Goal: Check status: Check status

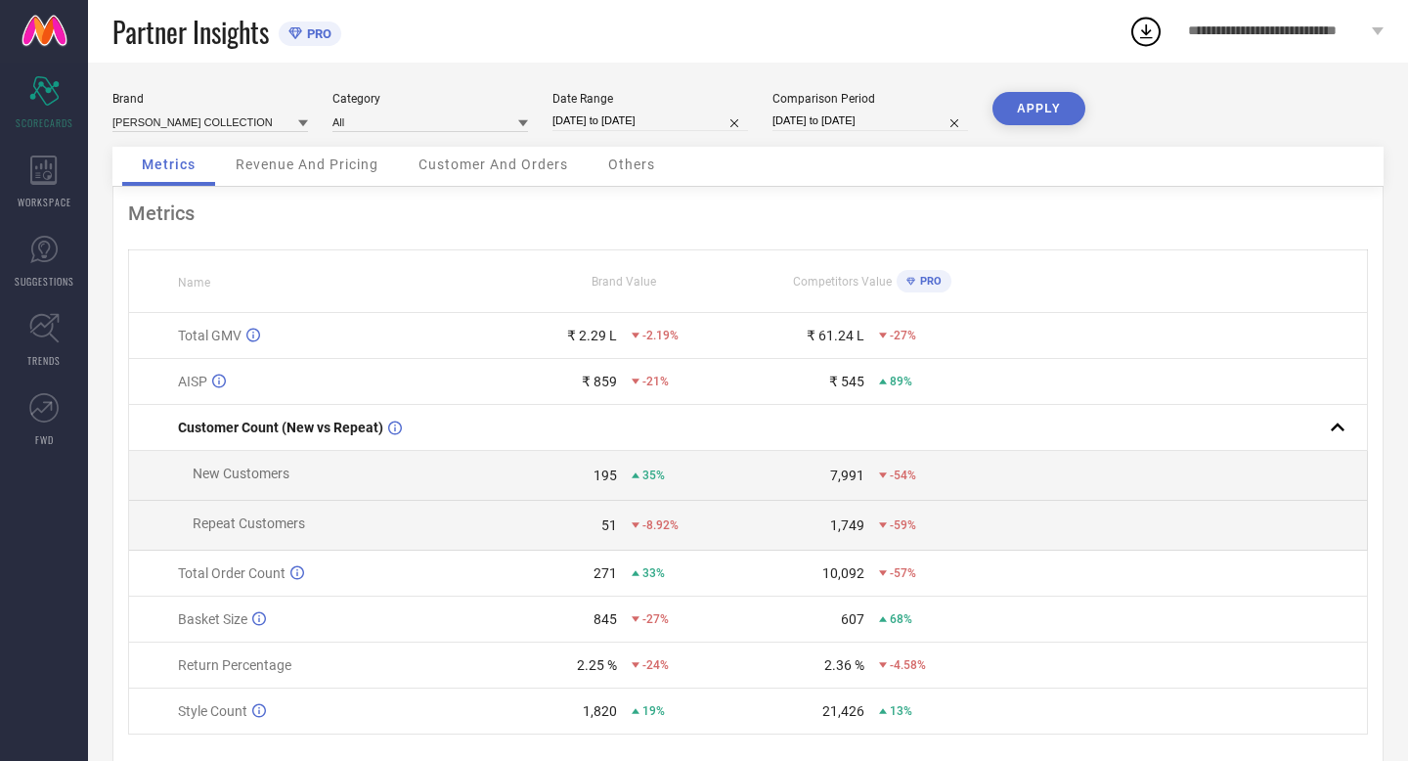
click at [691, 115] on input "[DATE] to [DATE]" at bounding box center [650, 120] width 196 height 21
select select "7"
select select "2025"
select select "8"
select select "2025"
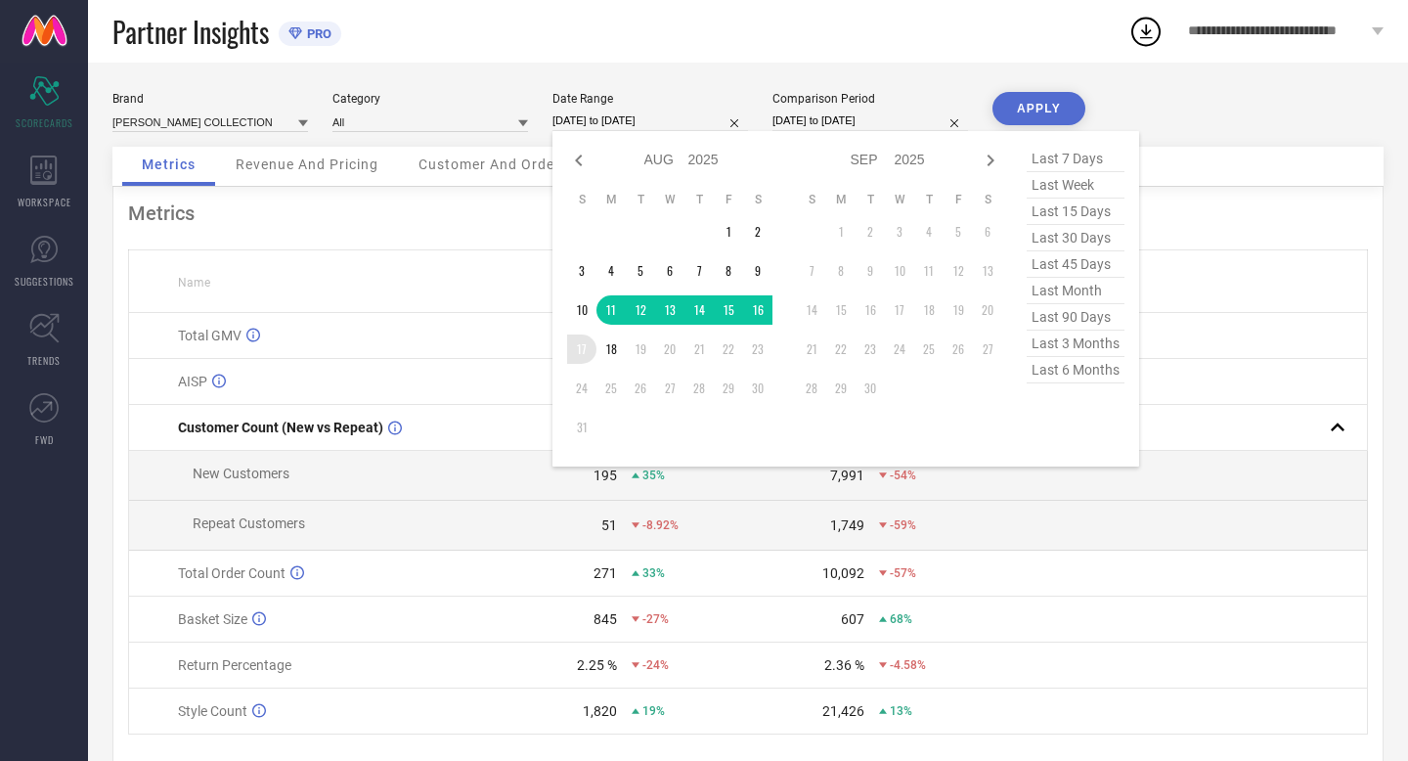
click at [585, 349] on td "17" at bounding box center [581, 348] width 29 height 29
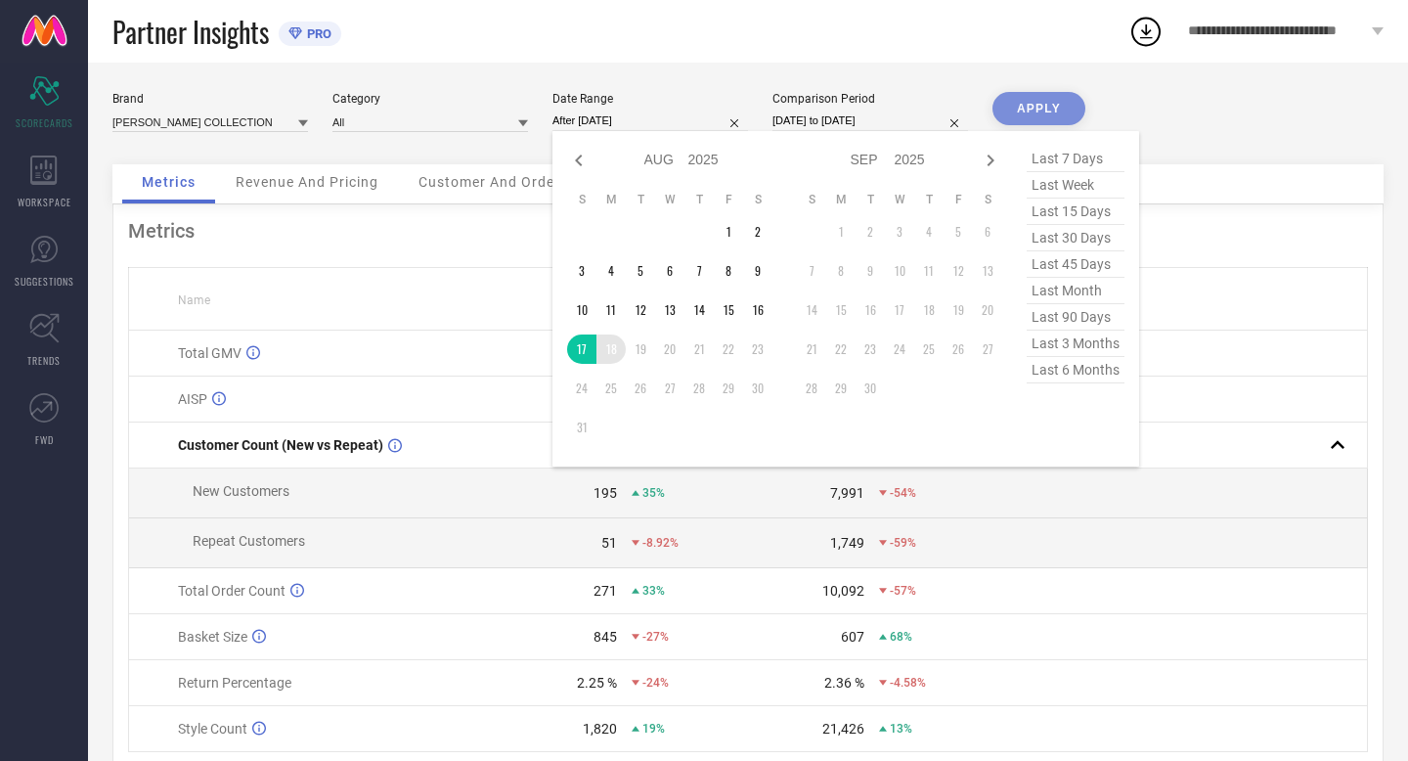
type input "[DATE] to [DATE]"
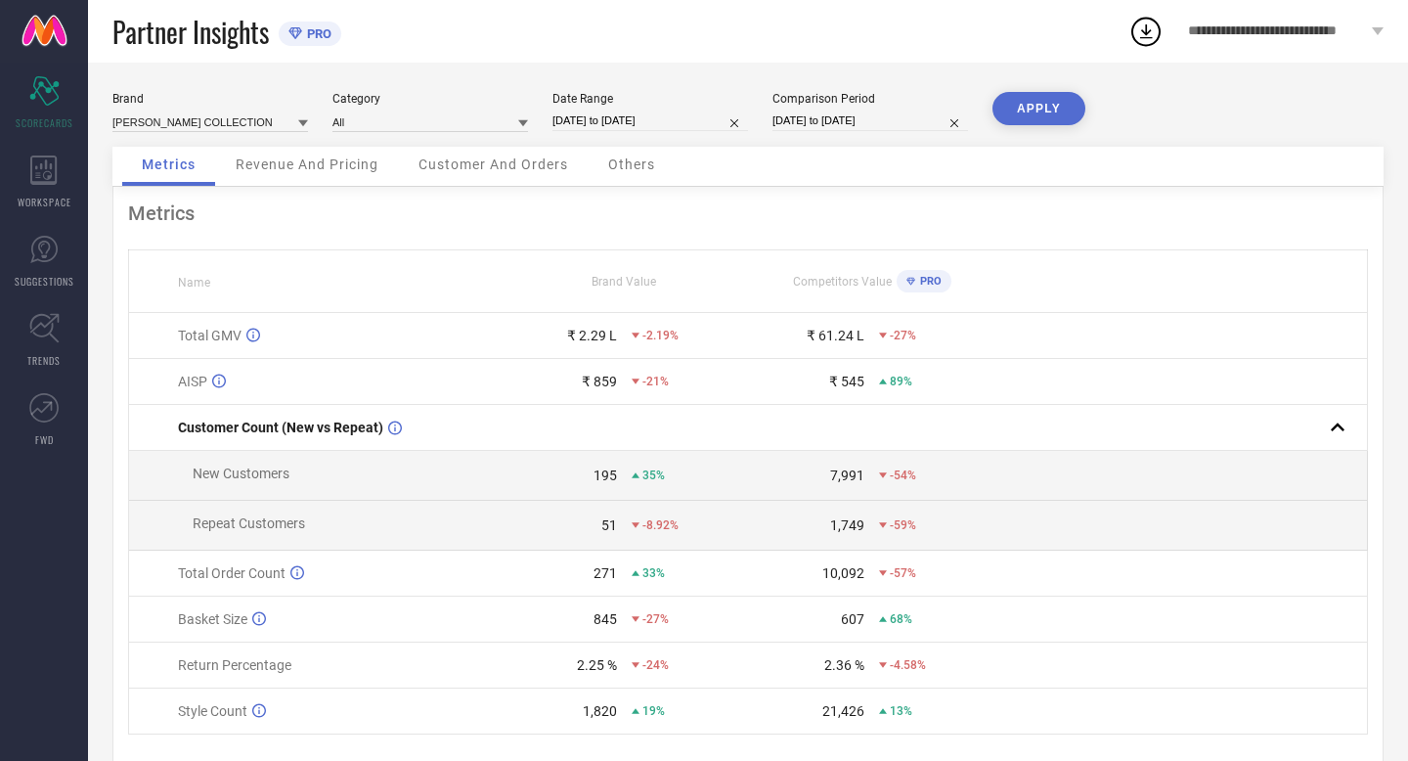
click at [914, 126] on input "[DATE] to [DATE]" at bounding box center [870, 120] width 196 height 21
select select "7"
select select "2024"
select select "8"
select select "2024"
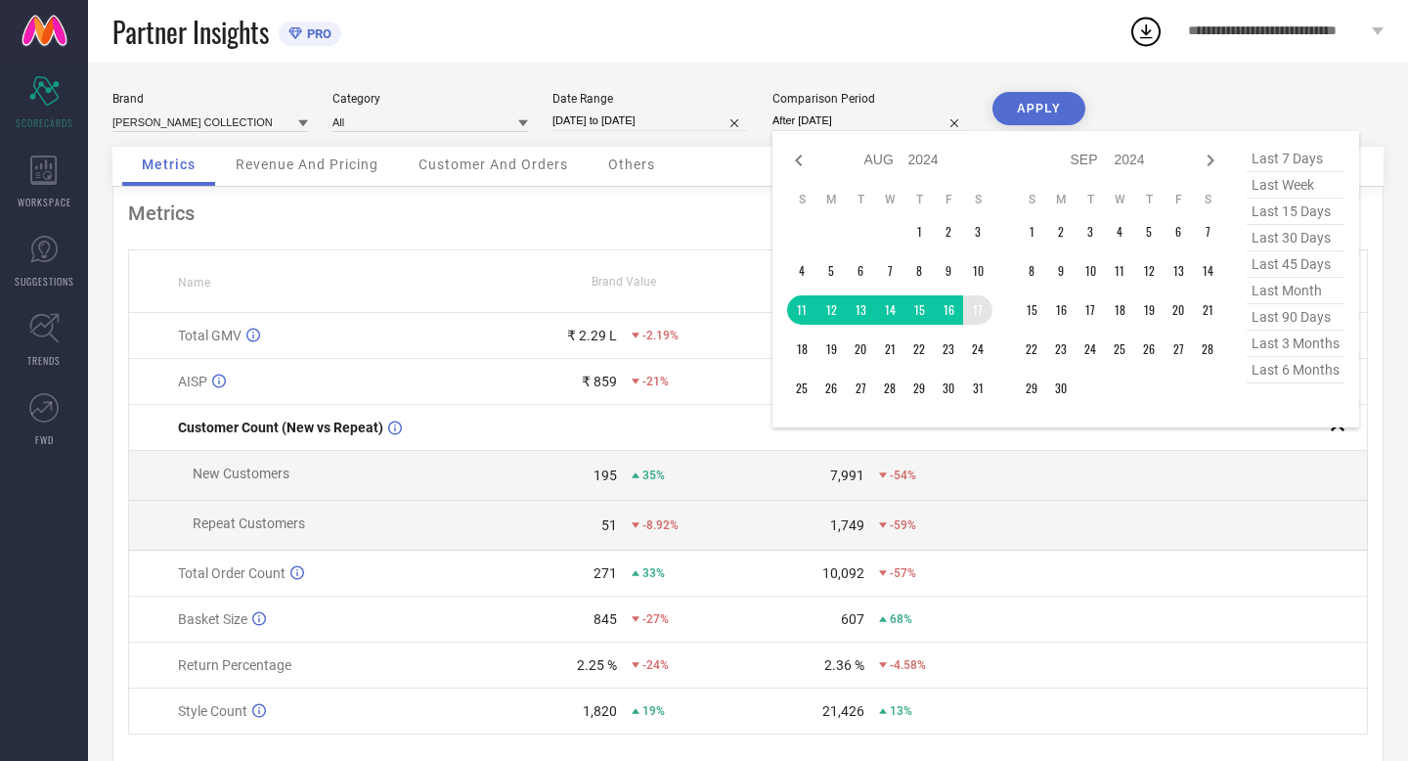
click at [974, 312] on td "17" at bounding box center [977, 309] width 29 height 29
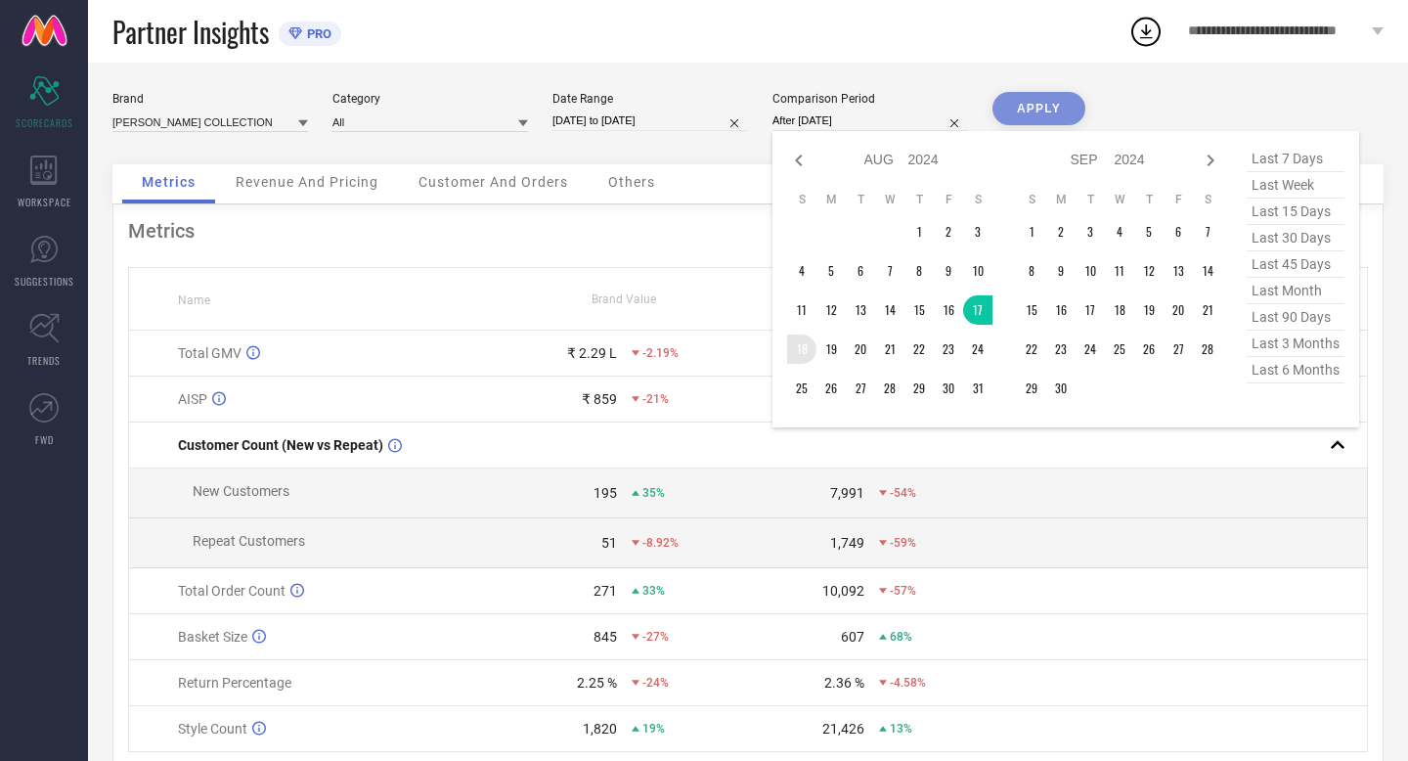
type input "[DATE] to [DATE]"
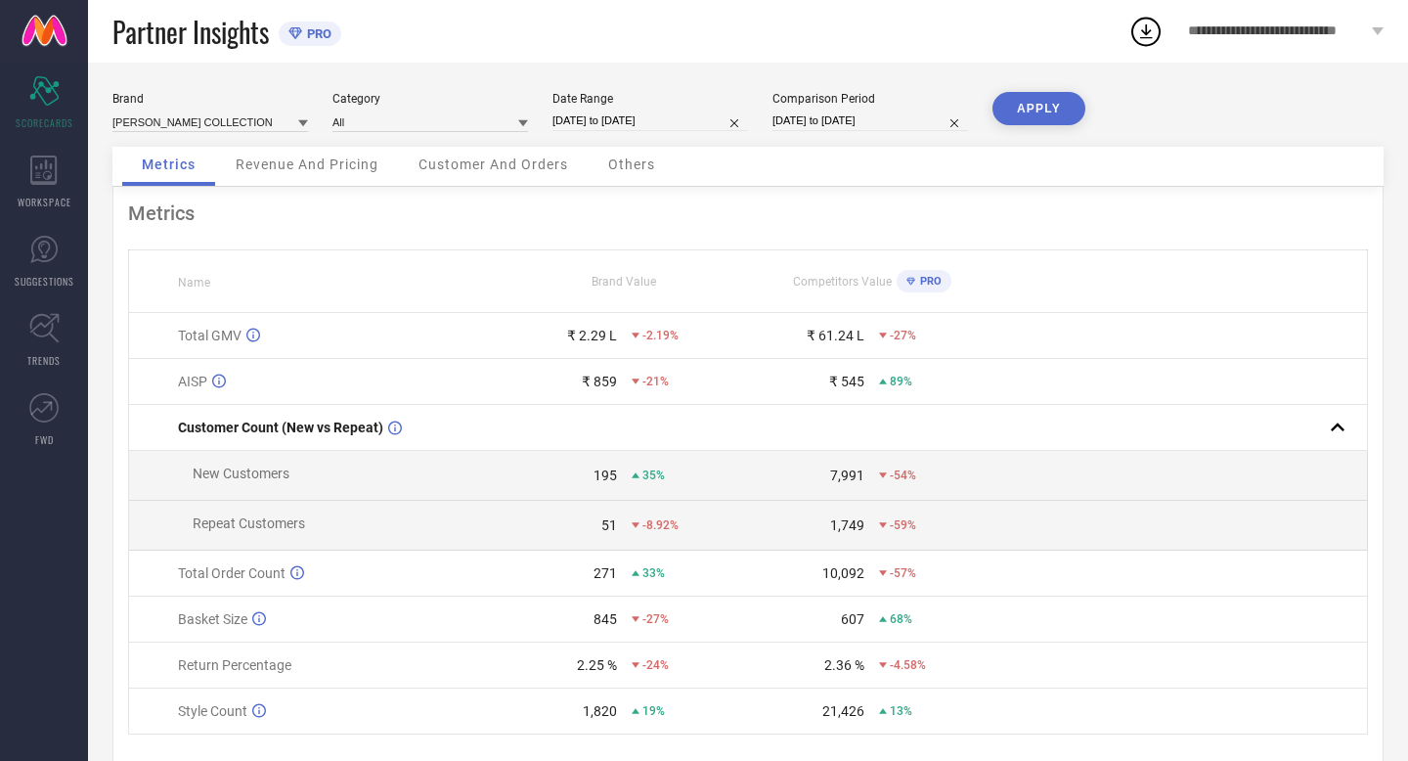
click at [1026, 101] on button "APPLY" at bounding box center [1038, 108] width 93 height 33
click at [1172, 166] on div "Metrics Revenue And Pricing Customer And Orders Others" at bounding box center [747, 167] width 1271 height 40
